Goal: Navigation & Orientation: Find specific page/section

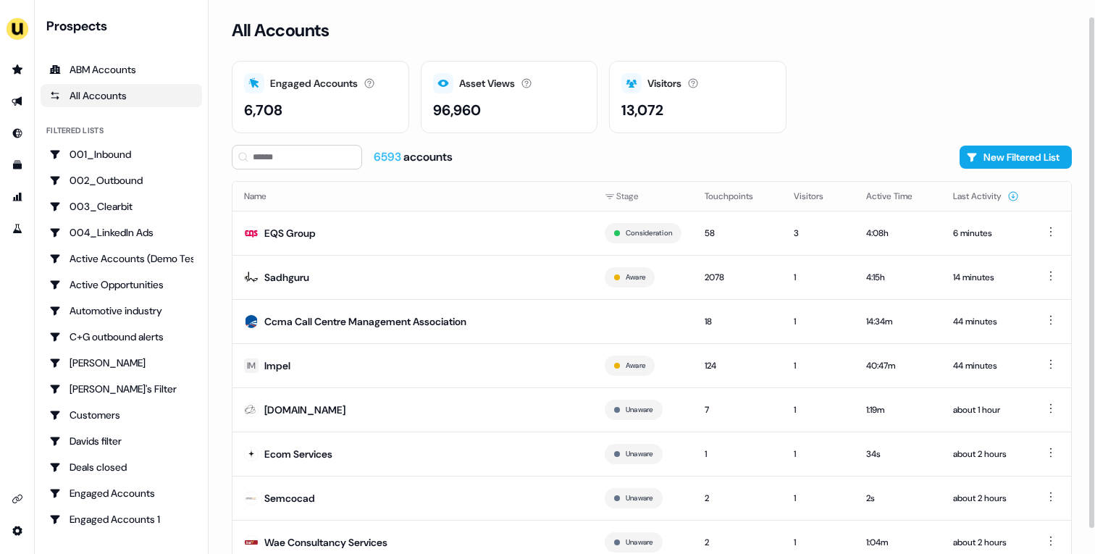
scroll to position [45, 0]
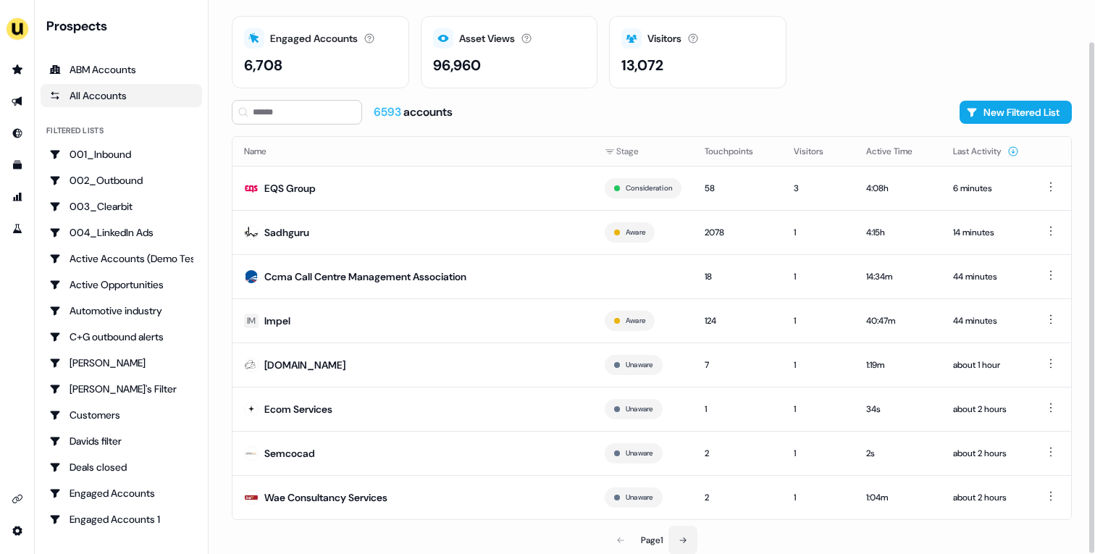
click at [680, 532] on button at bounding box center [683, 540] width 29 height 29
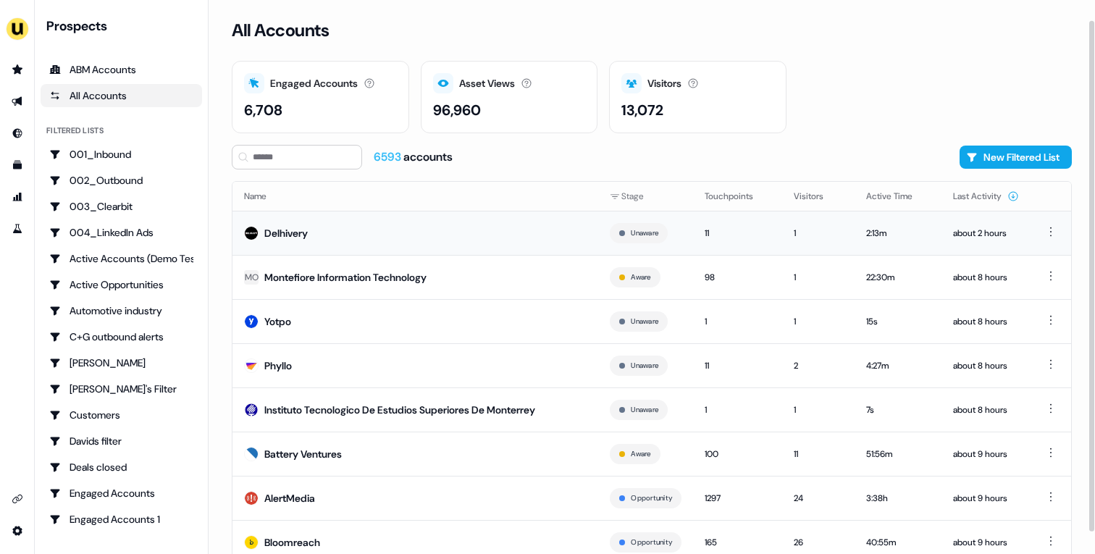
scroll to position [45, 0]
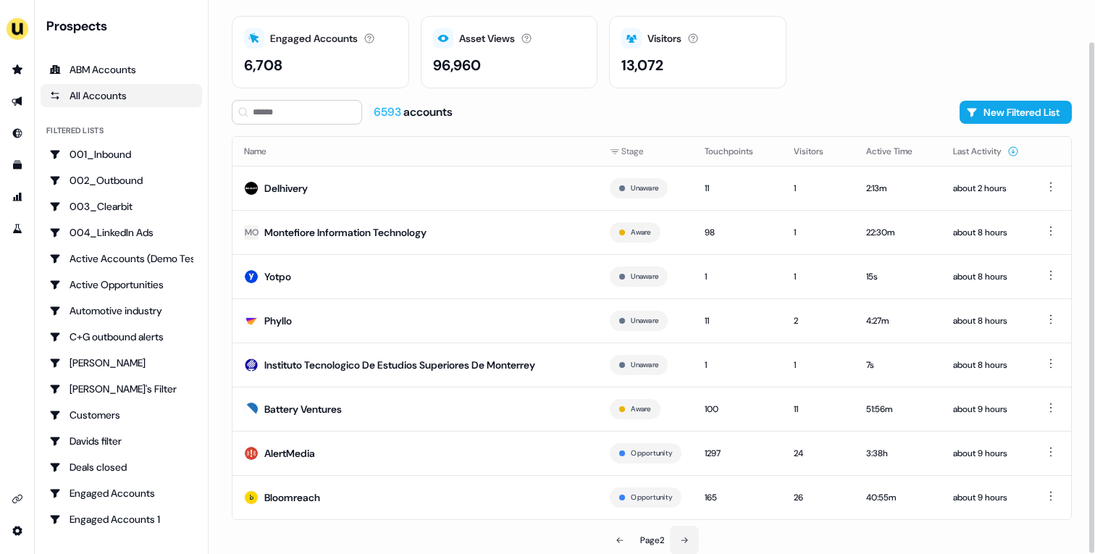
click at [675, 546] on button at bounding box center [684, 540] width 29 height 29
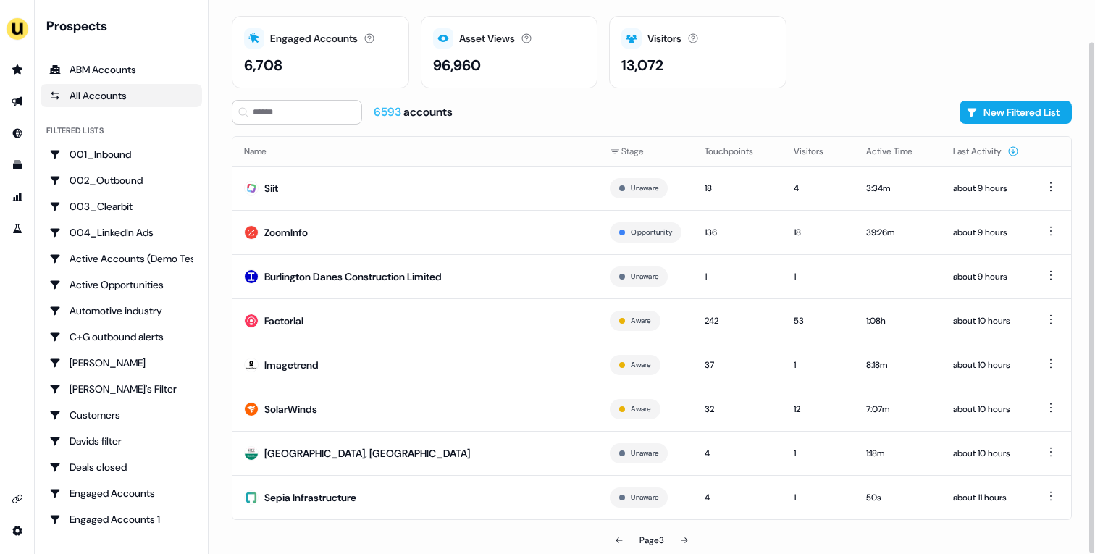
scroll to position [45, 0]
click at [684, 533] on button at bounding box center [684, 540] width 29 height 29
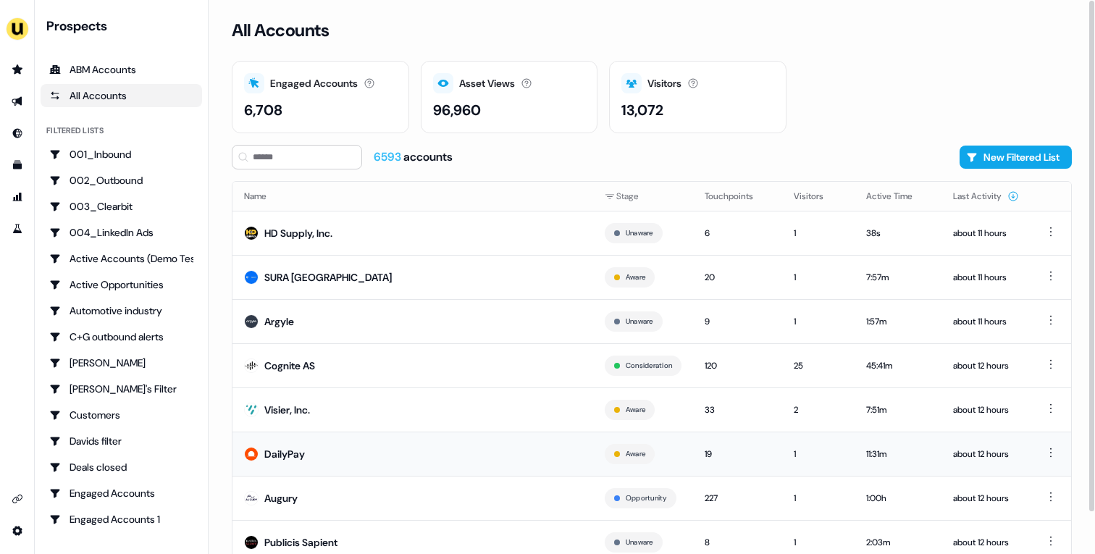
scroll to position [45, 0]
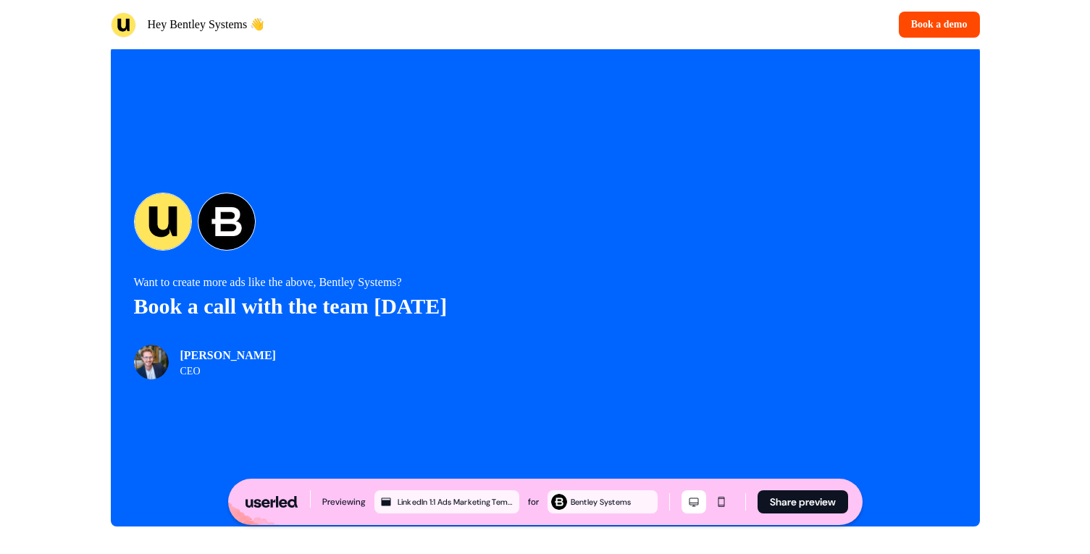
scroll to position [3113, 0]
